Goal: Information Seeking & Learning: Understand process/instructions

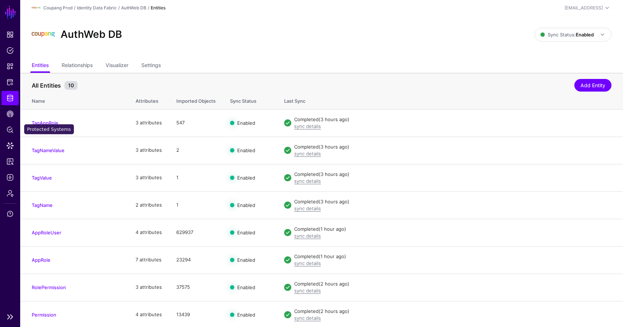
scroll to position [47, 0]
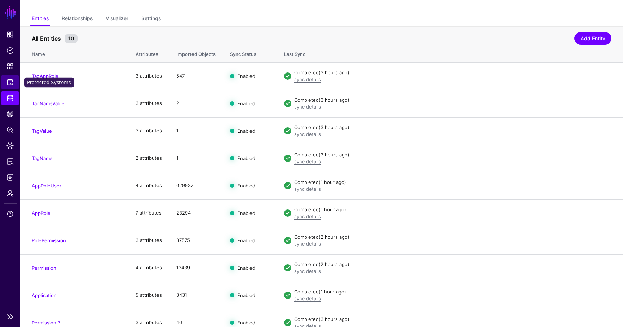
click at [10, 88] on link "Protected Systems" at bounding box center [9, 82] width 17 height 14
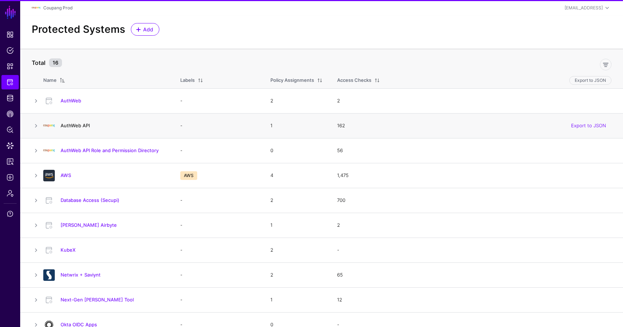
click at [80, 128] on link "AuthWeb API" at bounding box center [75, 126] width 29 height 6
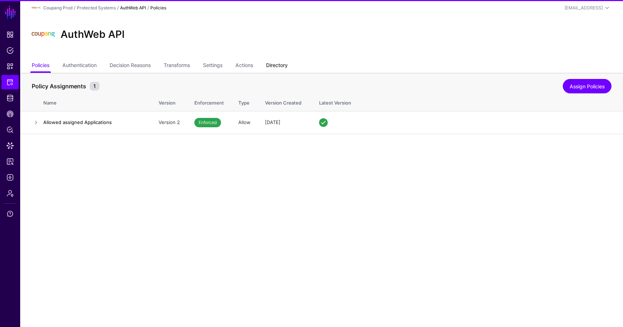
click at [278, 68] on link "Directory" at bounding box center [277, 66] width 22 height 14
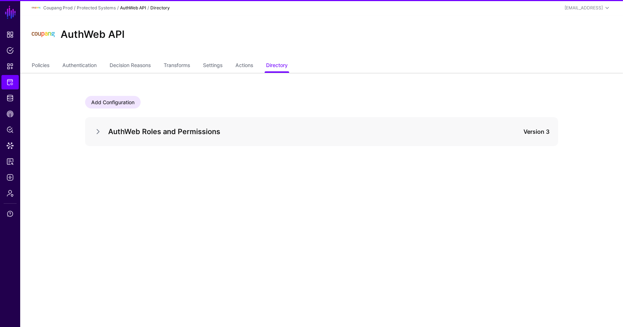
click at [104, 133] on div at bounding box center [101, 131] width 14 height 9
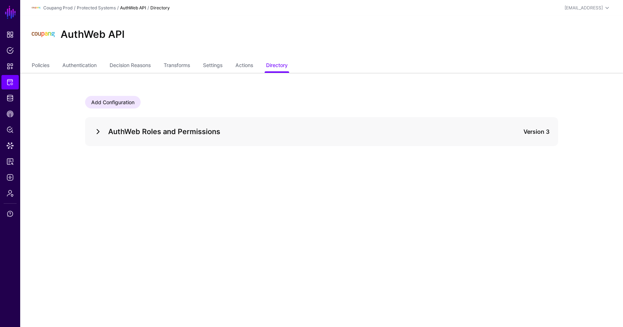
click at [100, 133] on link at bounding box center [98, 131] width 9 height 9
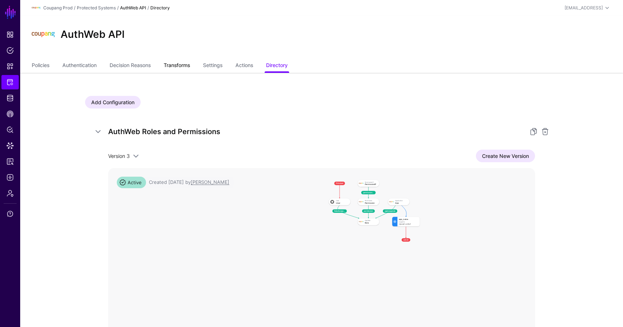
click at [190, 63] on link "Transforms" at bounding box center [177, 66] width 26 height 14
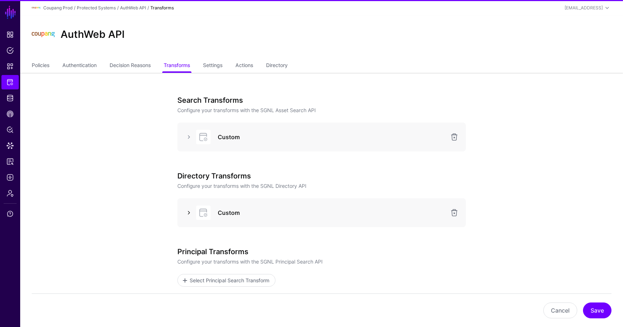
click at [193, 213] on link at bounding box center [189, 212] width 9 height 9
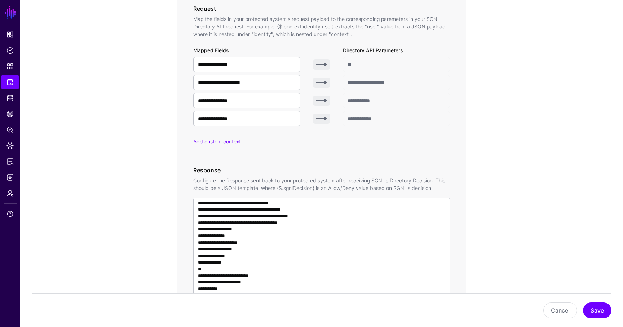
scroll to position [325, 0]
click at [266, 64] on input "**********" at bounding box center [246, 63] width 107 height 15
drag, startPoint x: 257, startPoint y: 101, endPoint x: 149, endPoint y: 93, distance: 107.7
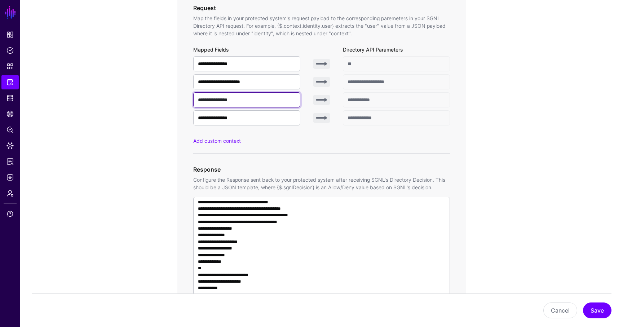
click at [149, 93] on app-integrations-item-transforms "**********" at bounding box center [321, 176] width 603 height 856
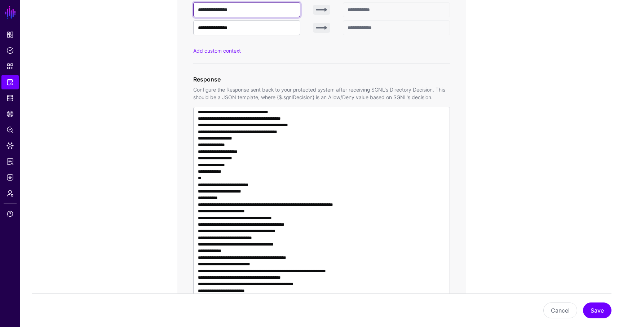
scroll to position [73, 0]
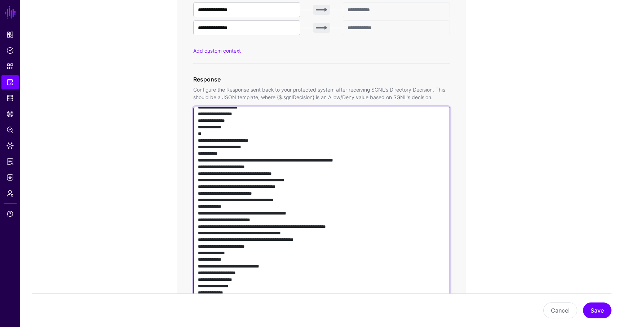
click at [367, 175] on textarea at bounding box center [321, 210] width 257 height 207
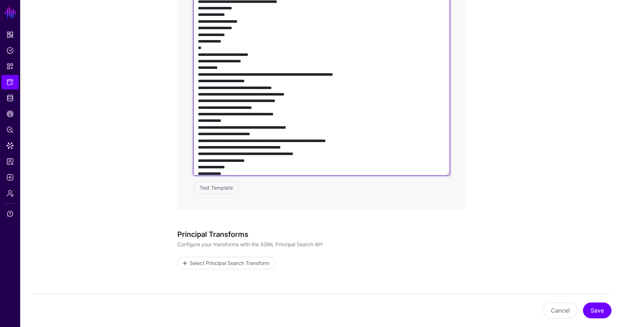
scroll to position [0, 0]
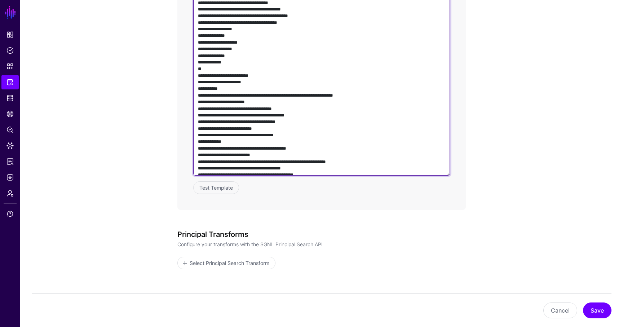
click at [371, 137] on textarea at bounding box center [321, 72] width 257 height 207
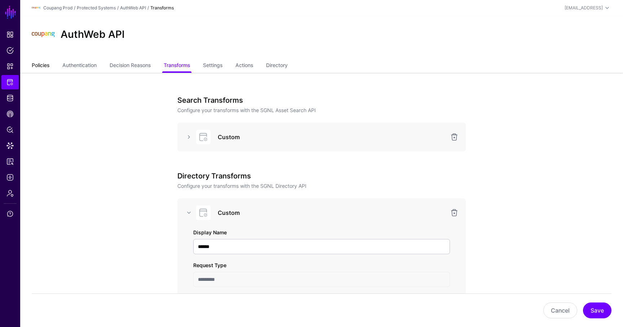
click at [37, 65] on link "Policies" at bounding box center [41, 66] width 18 height 14
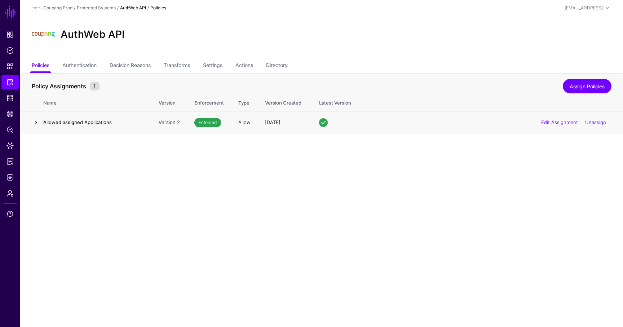
click at [34, 120] on link at bounding box center [36, 122] width 9 height 9
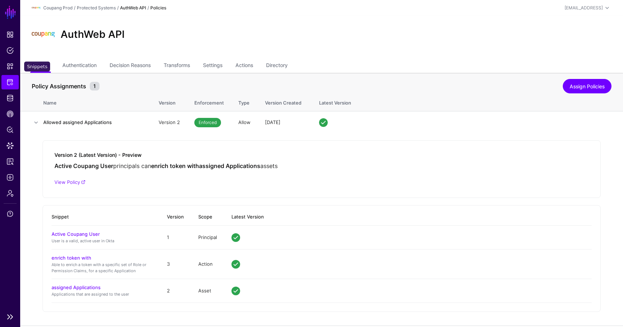
click at [5, 79] on link "Protected Systems" at bounding box center [9, 82] width 17 height 14
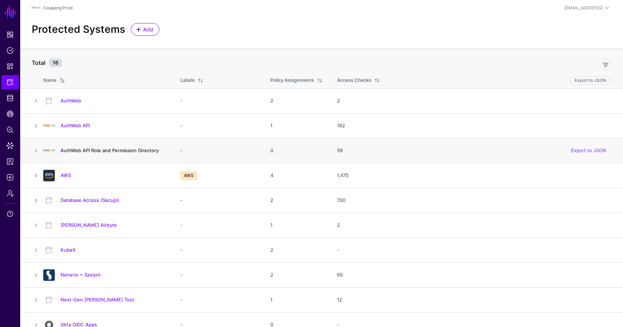
drag, startPoint x: 168, startPoint y: 151, endPoint x: 61, endPoint y: 150, distance: 107.1
click at [61, 150] on div "AuthWeb API Role and Permission Directory" at bounding box center [113, 150] width 111 height 6
copy link "AuthWeb API Role and Permission Directory"
click at [116, 150] on link "AuthWeb API Role and Permission Directory" at bounding box center [110, 150] width 98 height 6
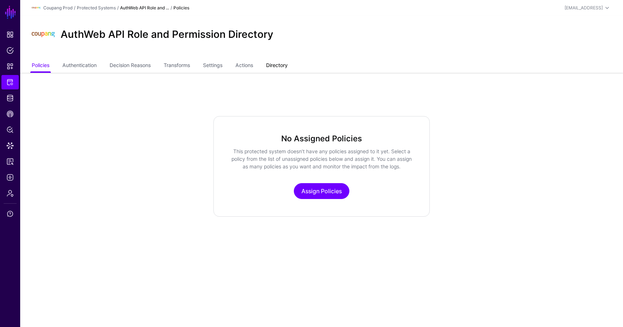
click at [287, 64] on link "Directory" at bounding box center [277, 66] width 22 height 14
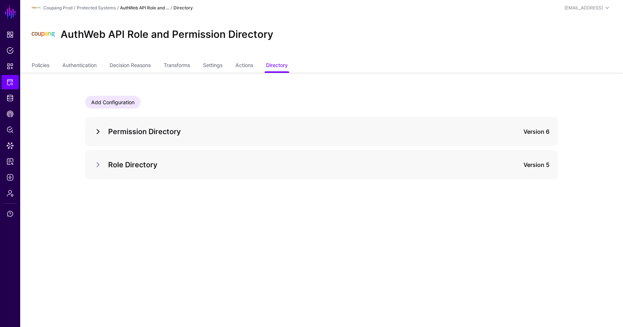
click at [98, 132] on link at bounding box center [98, 131] width 9 height 9
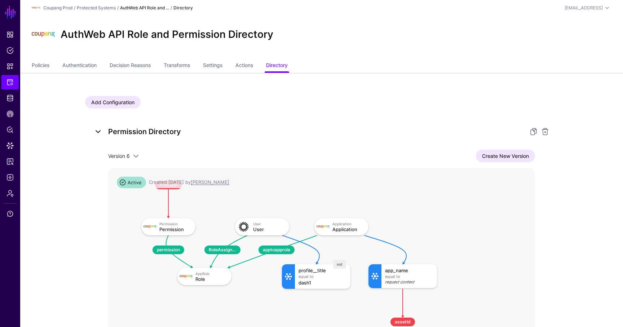
click at [100, 132] on link at bounding box center [98, 131] width 9 height 9
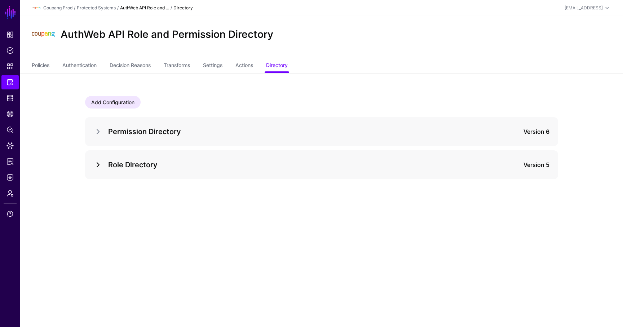
click at [94, 167] on link at bounding box center [98, 164] width 9 height 9
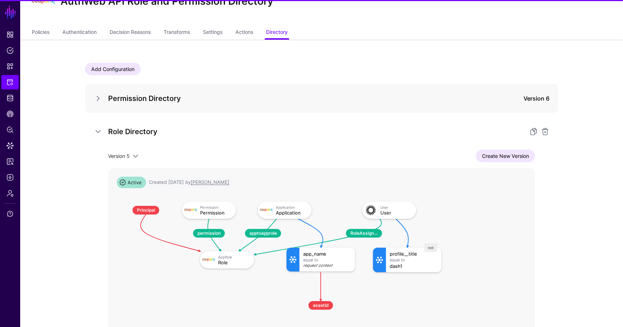
scroll to position [34, 0]
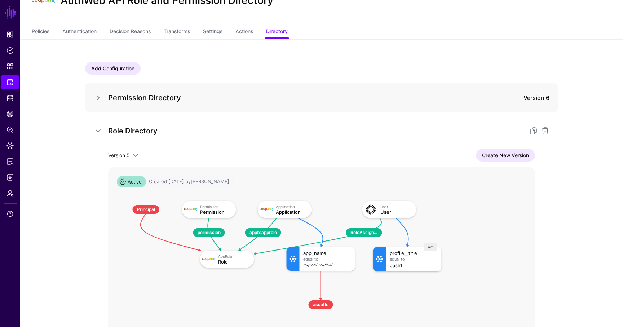
click at [194, 32] on ul "Policies Authentication Decision Reasons Transforms Settings Actions Directory" at bounding box center [322, 32] width 580 height 14
click at [188, 35] on link "Transforms" at bounding box center [177, 32] width 26 height 14
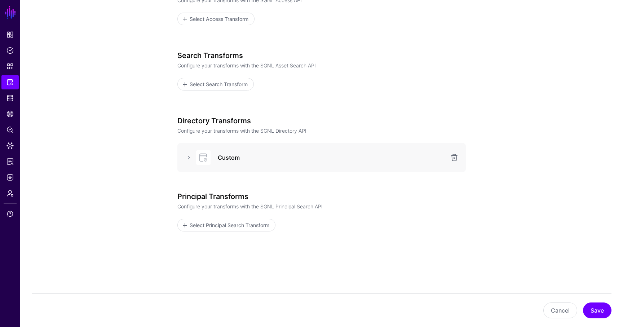
scroll to position [121, 0]
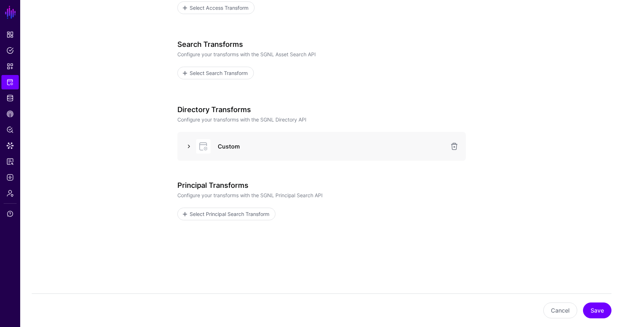
click at [189, 146] on link at bounding box center [189, 146] width 9 height 9
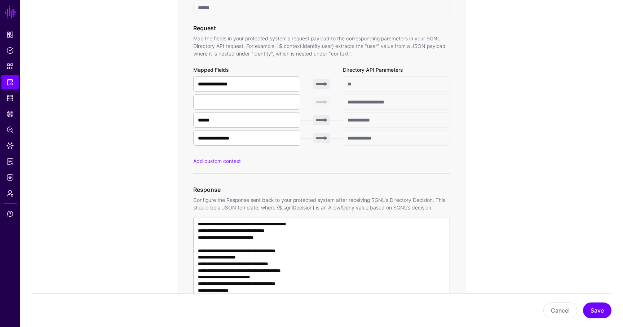
scroll to position [408, 0]
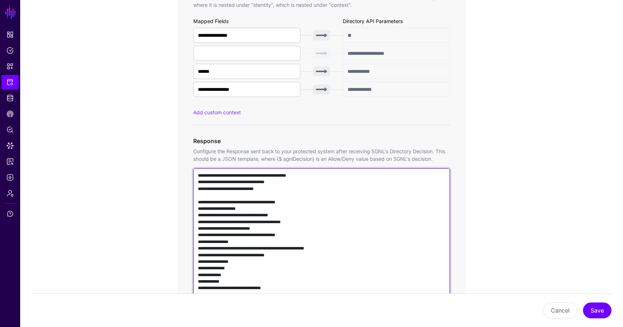
click at [279, 205] on textarea at bounding box center [321, 271] width 257 height 207
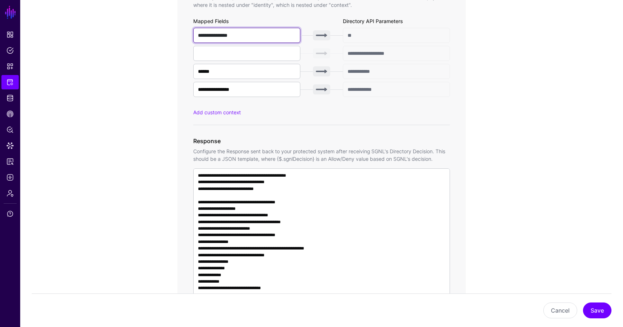
click at [276, 35] on input "**********" at bounding box center [246, 35] width 107 height 15
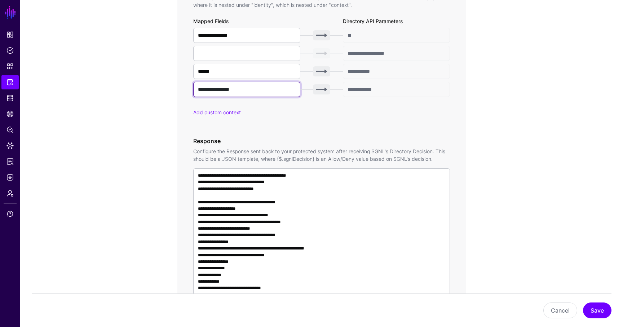
click at [253, 92] on input "**********" at bounding box center [246, 89] width 107 height 15
click at [10, 79] on span "Protected Systems" at bounding box center [9, 82] width 7 height 7
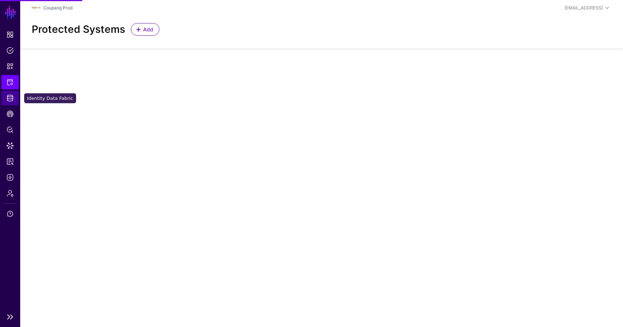
click at [12, 93] on link "Identity Data Fabric" at bounding box center [9, 98] width 17 height 14
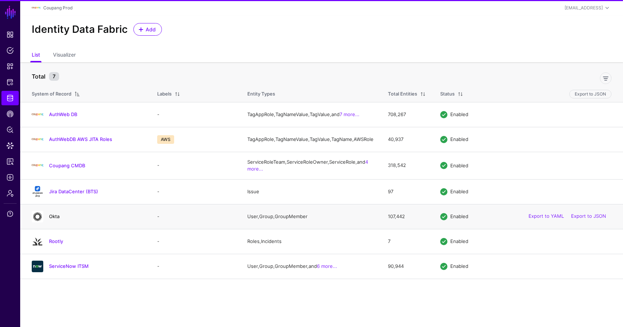
click at [50, 219] on link "Okta" at bounding box center [54, 216] width 10 height 6
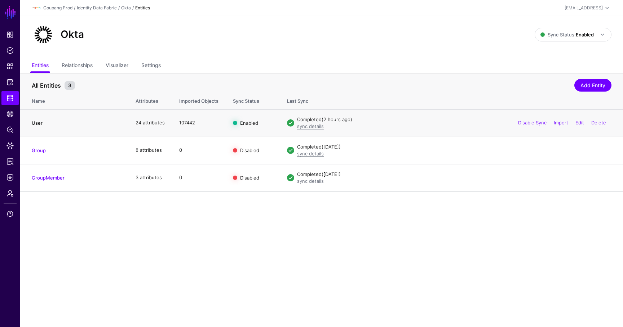
click at [38, 121] on link "User" at bounding box center [37, 123] width 11 height 6
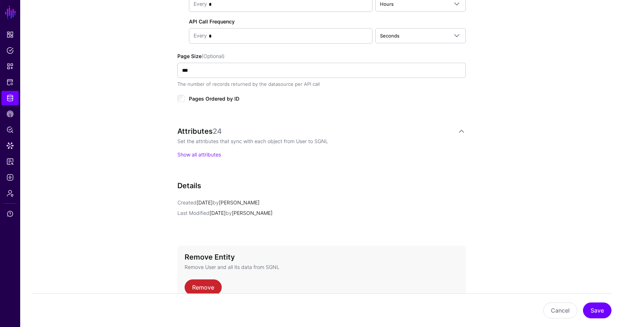
scroll to position [423, 0]
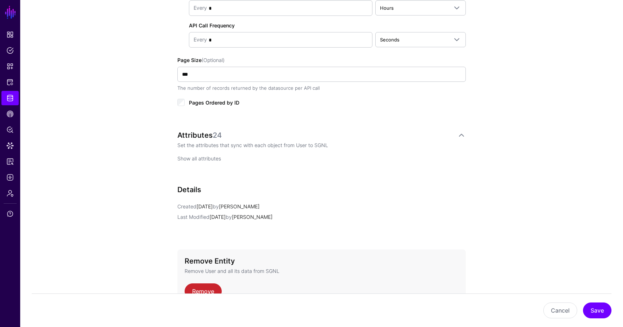
click at [191, 160] on link "Show all attributes" at bounding box center [199, 158] width 44 height 6
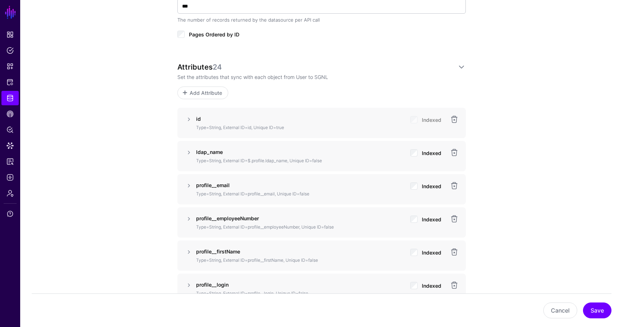
scroll to position [516, 0]
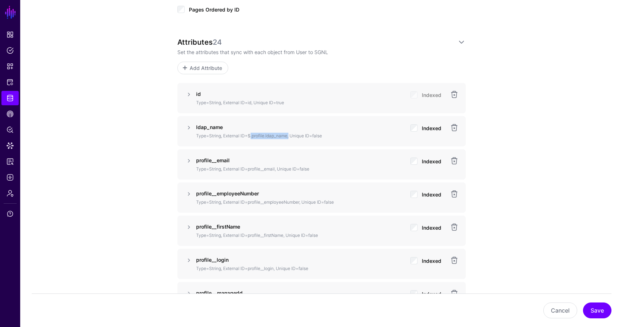
drag, startPoint x: 288, startPoint y: 134, endPoint x: 249, endPoint y: 134, distance: 38.9
click at [249, 134] on p "Type=String, External ID=$.profile.ldap_name, Unique ID=false" at bounding box center [300, 136] width 208 height 6
copy p "$.profile.ldap_name"
click at [13, 86] on link "Protected Systems" at bounding box center [9, 82] width 17 height 14
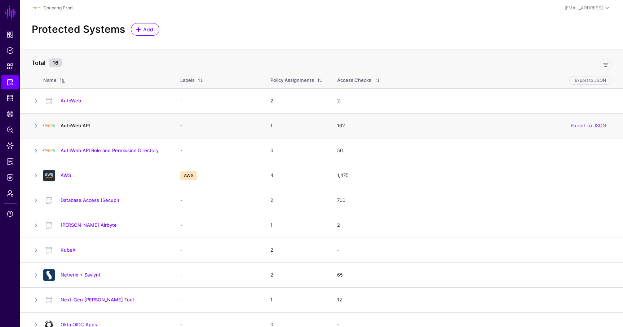
click at [75, 124] on link "AuthWeb API" at bounding box center [75, 126] width 29 height 6
